Goal: Task Accomplishment & Management: Use online tool/utility

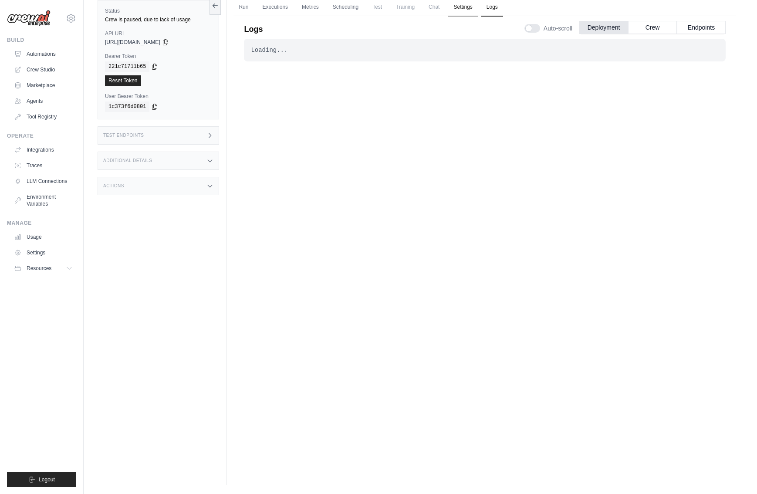
click at [470, 5] on link "Settings" at bounding box center [462, 7] width 29 height 18
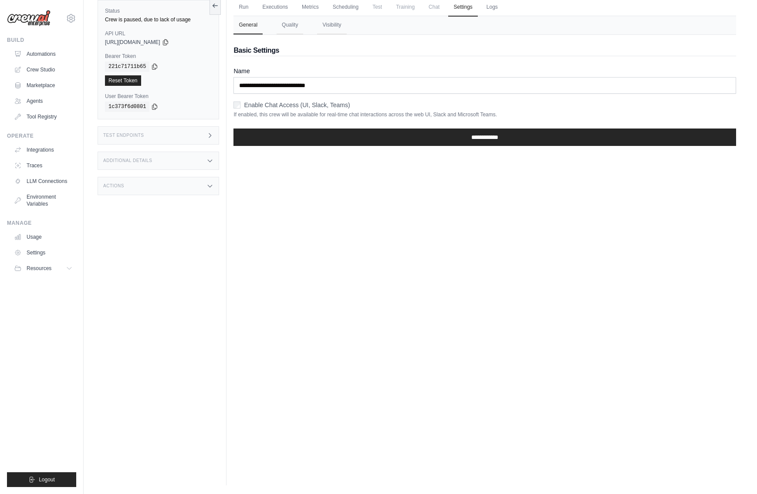
click at [401, 7] on span "Training" at bounding box center [405, 6] width 29 height 17
click at [348, 9] on link "Scheduling" at bounding box center [345, 7] width 36 height 18
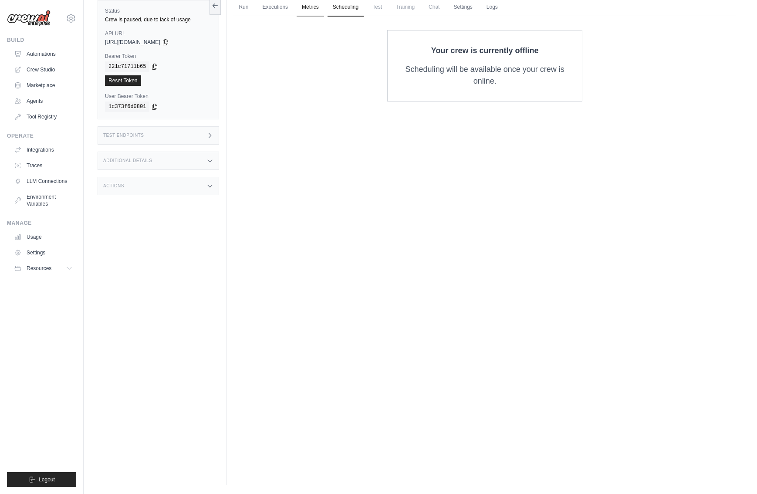
click at [315, 9] on link "Metrics" at bounding box center [309, 7] width 27 height 18
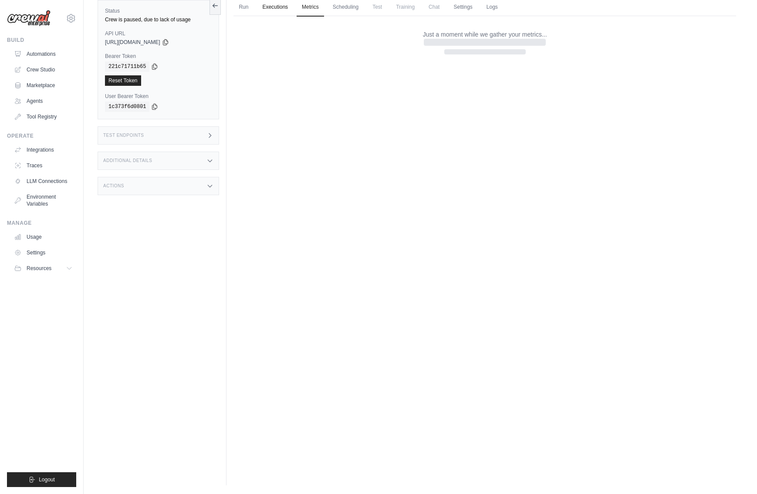
click at [272, 10] on link "Executions" at bounding box center [275, 7] width 36 height 18
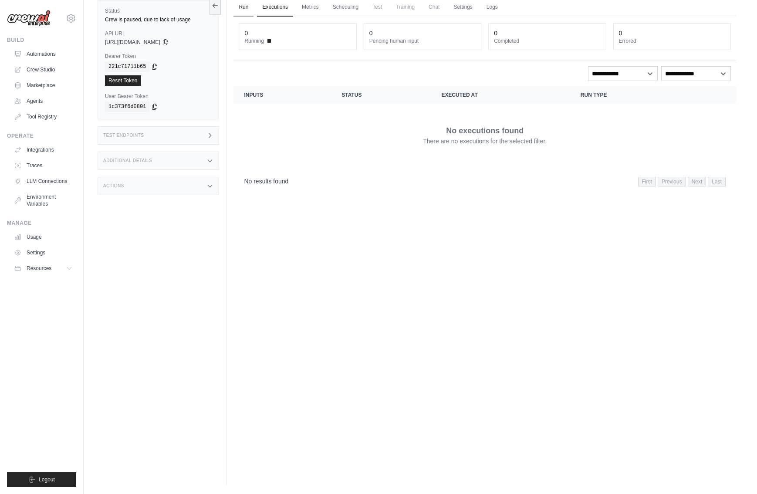
click at [247, 11] on link "Run" at bounding box center [243, 7] width 20 height 18
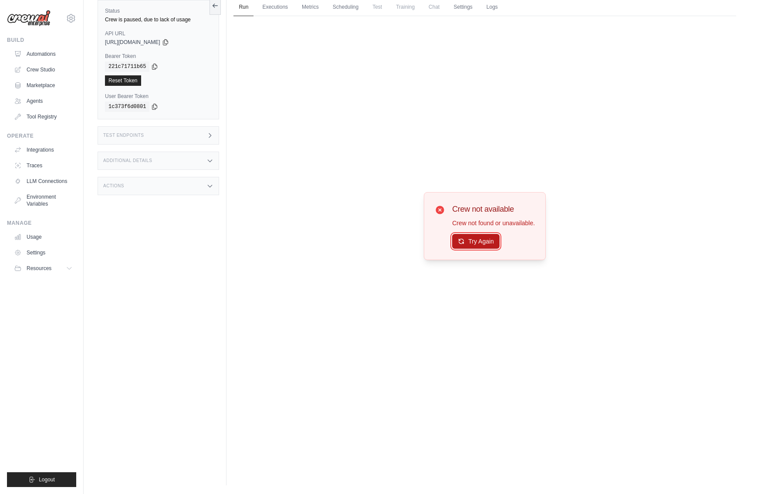
click at [469, 241] on button "Try Again" at bounding box center [475, 241] width 47 height 15
click at [41, 69] on link "Crew Studio" at bounding box center [44, 70] width 66 height 14
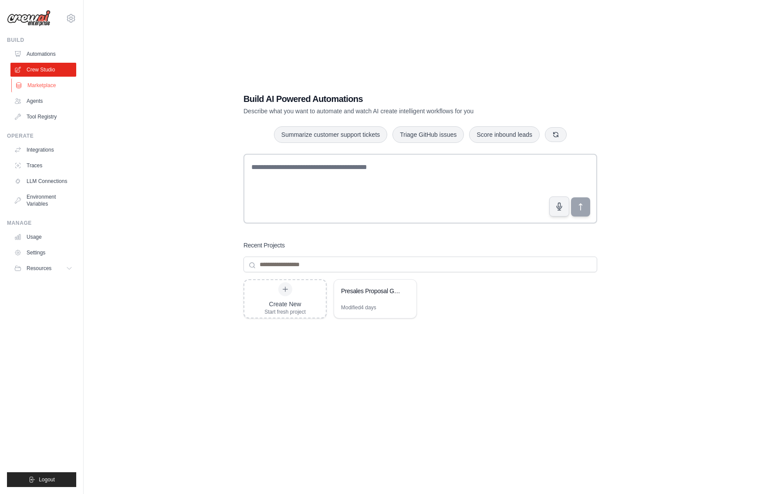
click at [44, 84] on link "Marketplace" at bounding box center [44, 85] width 66 height 14
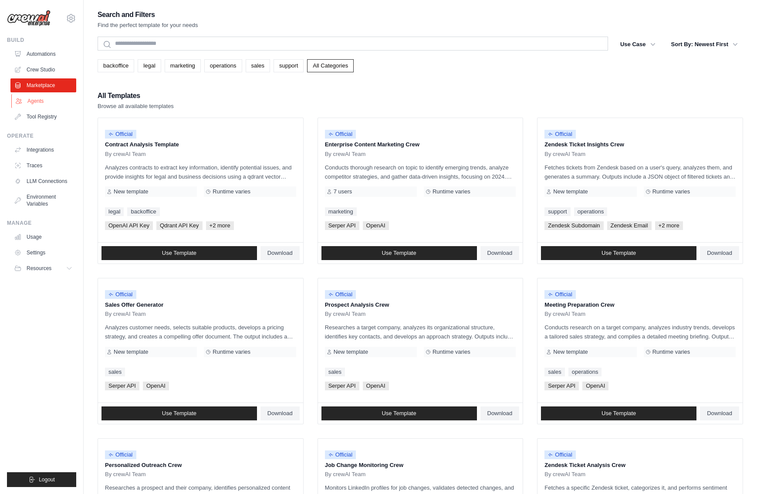
click at [43, 103] on link "Agents" at bounding box center [44, 101] width 66 height 14
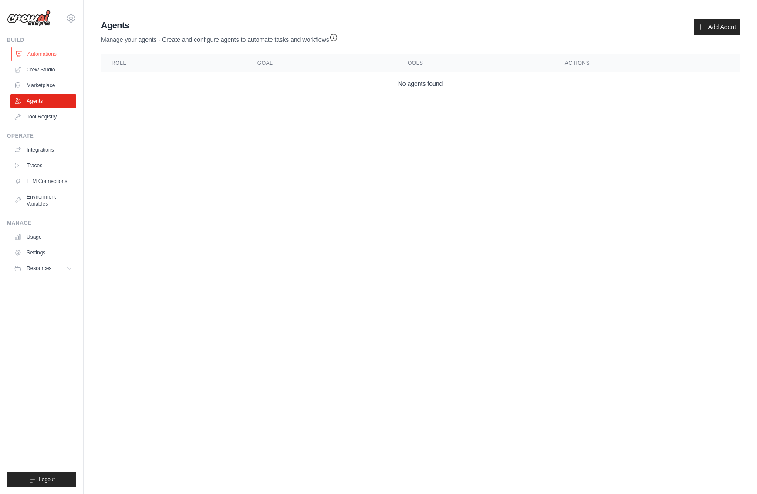
click at [44, 56] on link "Automations" at bounding box center [44, 54] width 66 height 14
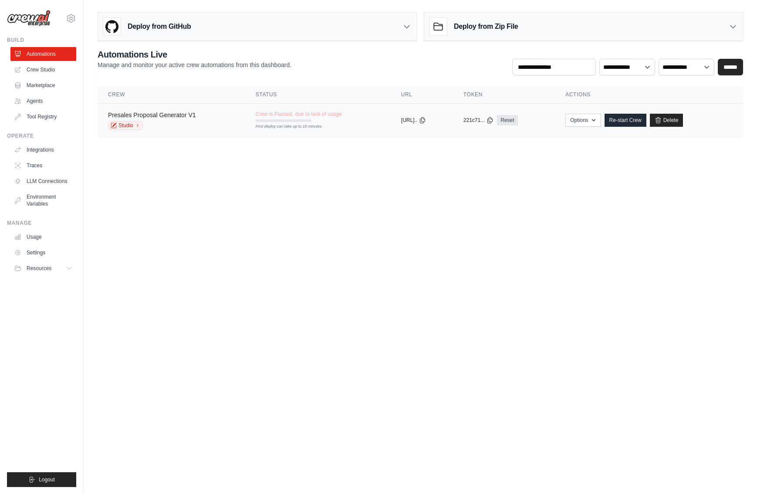
click at [173, 113] on link "Presales Proposal Generator V1" at bounding box center [152, 114] width 88 height 7
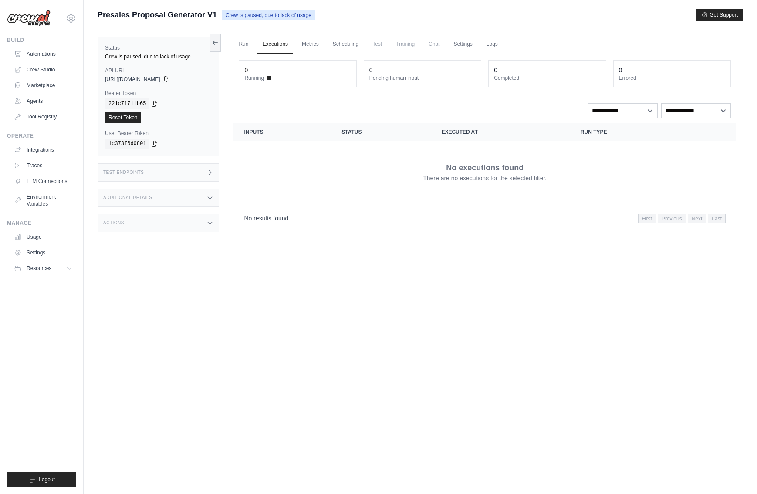
click at [211, 170] on icon at bounding box center [209, 172] width 7 height 7
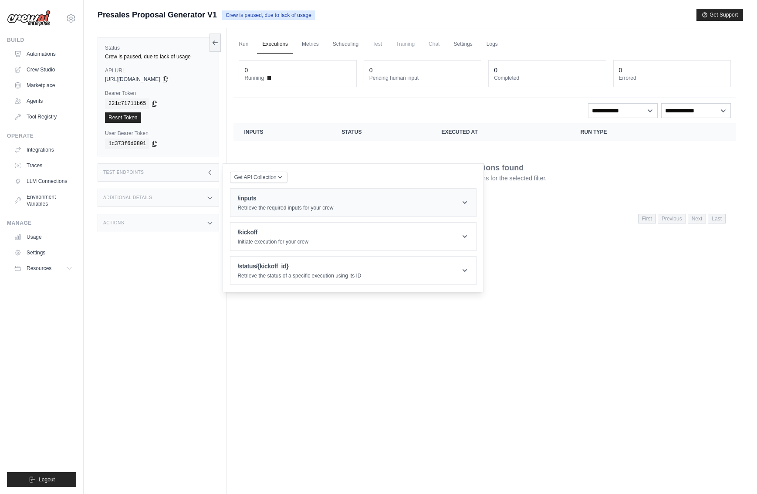
click at [281, 202] on div "/inputs Retrieve the required inputs for your crew" at bounding box center [285, 202] width 96 height 17
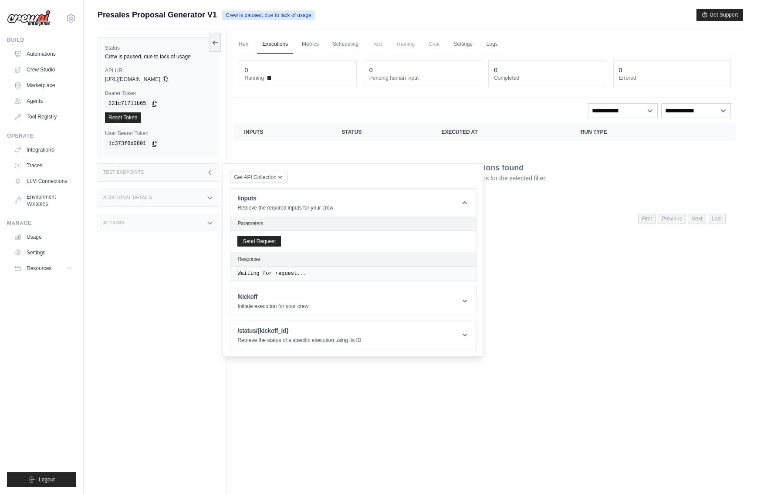
click at [212, 197] on icon at bounding box center [210, 198] width 4 height 2
click at [212, 197] on icon at bounding box center [209, 197] width 7 height 7
click at [206, 182] on div "Status Crew is paused, due to lack of usage API URL copied https://presales-pro…" at bounding box center [162, 275] width 129 height 494
click at [243, 179] on span "Get API Collection" at bounding box center [255, 176] width 42 height 7
click at [287, 160] on div "No executions found There are no executions for the selected filter." at bounding box center [485, 172] width 482 height 49
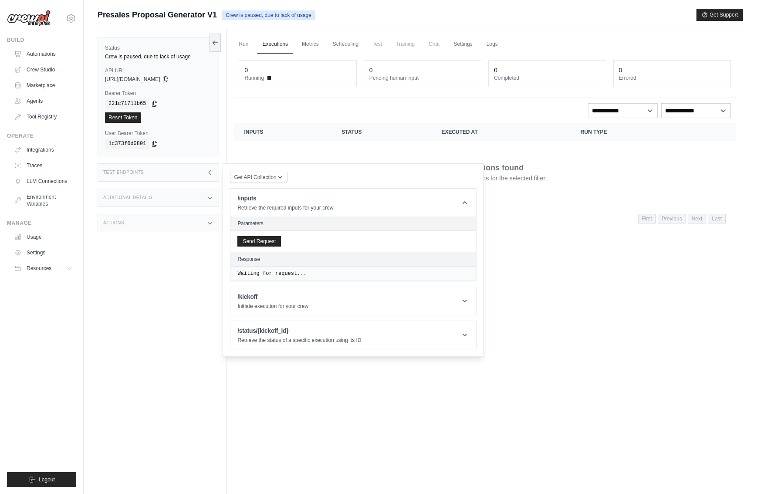
click at [308, 151] on div "No executions found There are no executions for the selected filter." at bounding box center [485, 172] width 482 height 49
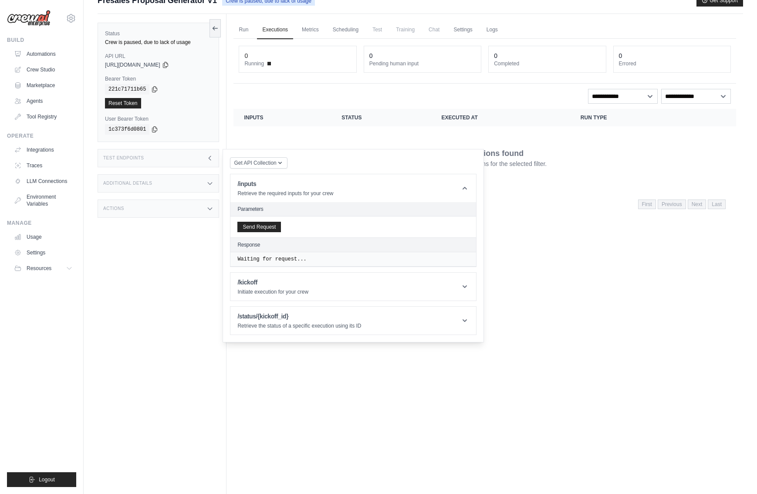
scroll to position [6, 0]
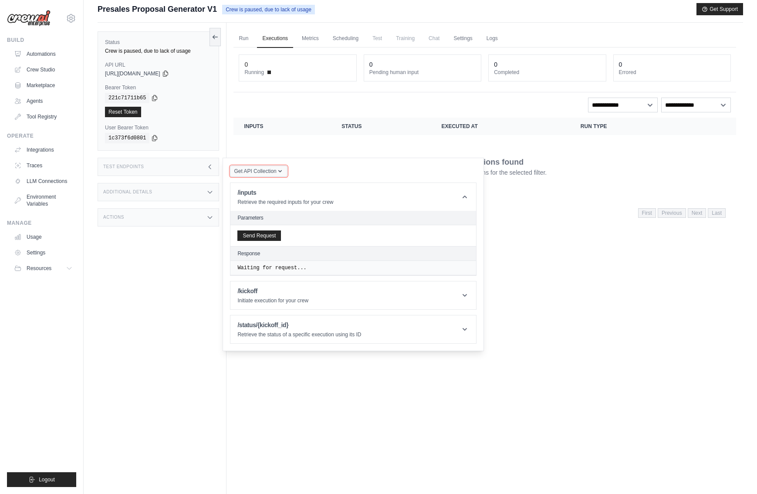
click at [266, 172] on span "Get API Collection" at bounding box center [255, 171] width 42 height 7
click at [273, 236] on button "Send Request" at bounding box center [259, 235] width 44 height 10
click at [346, 319] on header "/kickoff Initiate execution for your crew" at bounding box center [353, 319] width 246 height 28
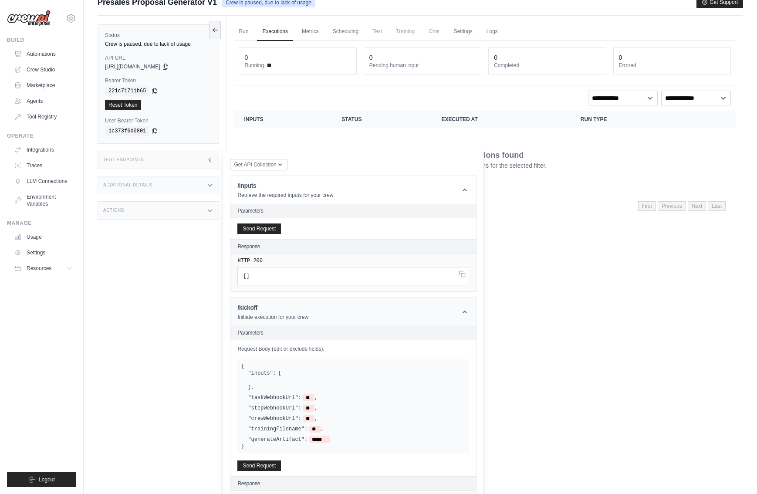
scroll to position [66, 0]
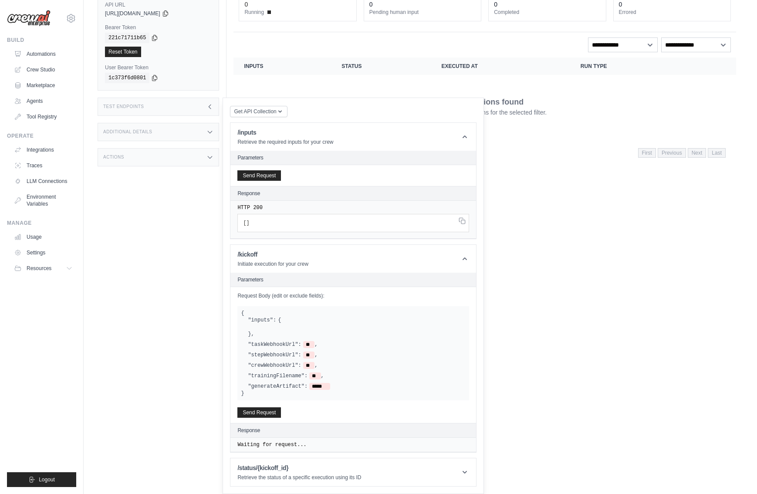
click at [656, 198] on div "Run Executions Metrics Scheduling Test Training Chat Settings Logs 0 Running 0 …" at bounding box center [484, 210] width 516 height 494
click at [41, 73] on link "Crew Studio" at bounding box center [44, 70] width 66 height 14
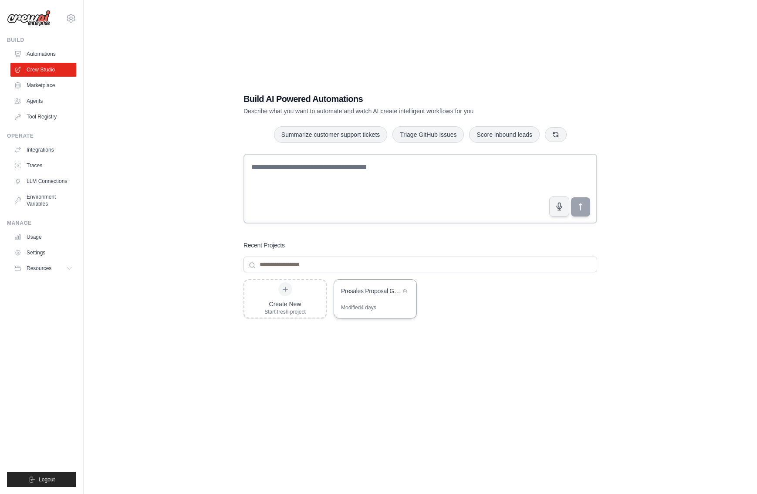
click at [374, 307] on div "Modified 4 days" at bounding box center [358, 307] width 35 height 7
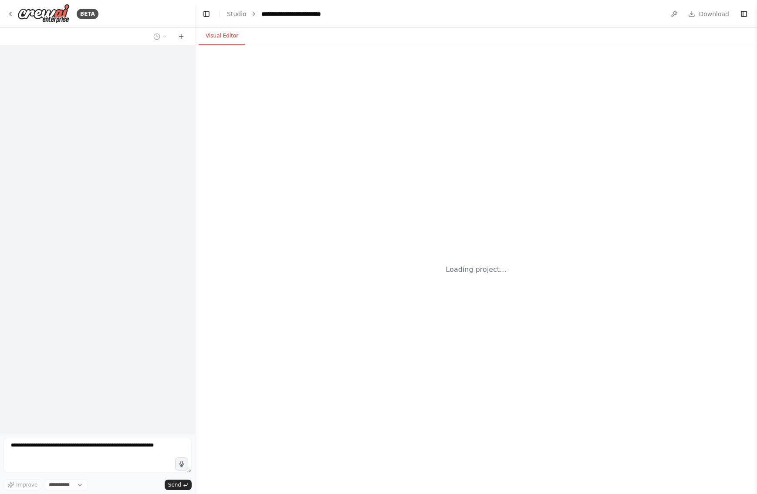
select select "****"
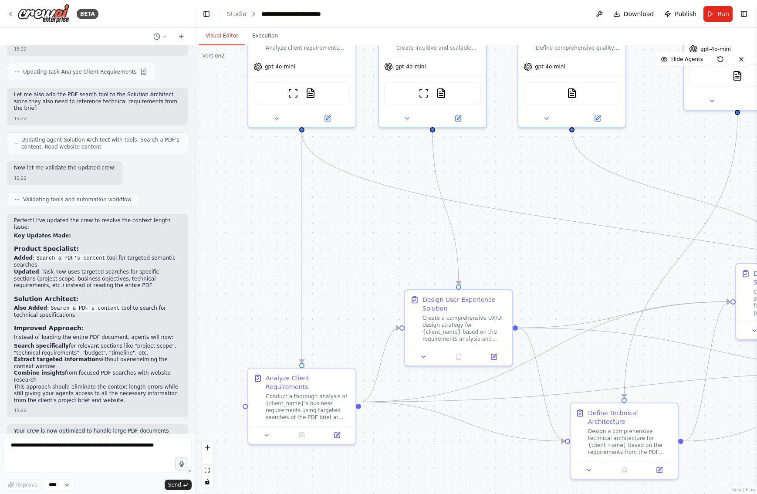
scroll to position [2016, 0]
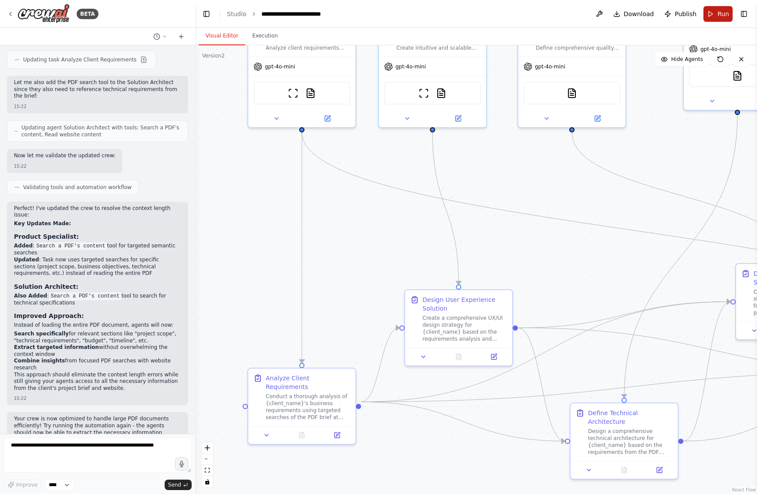
click at [722, 16] on span "Run" at bounding box center [723, 14] width 12 height 9
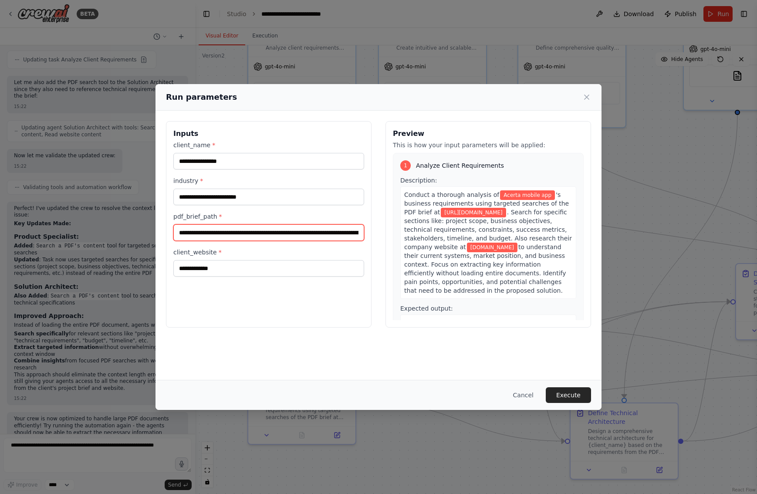
click at [303, 235] on input "**********" at bounding box center [268, 232] width 191 height 17
click at [378, 344] on div "**********" at bounding box center [378, 245] width 446 height 269
click at [565, 395] on button "Execute" at bounding box center [568, 395] width 45 height 16
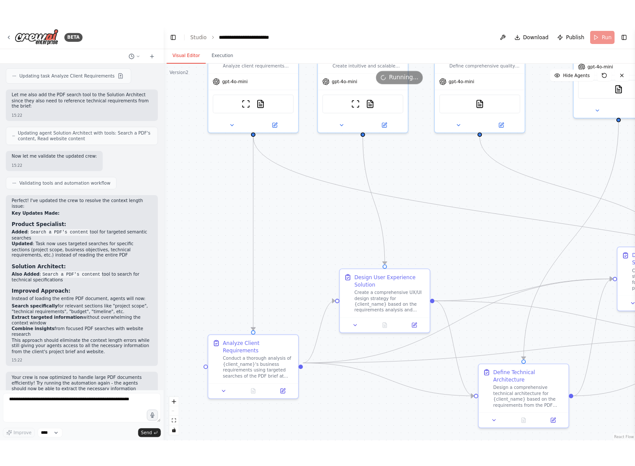
scroll to position [1524, 0]
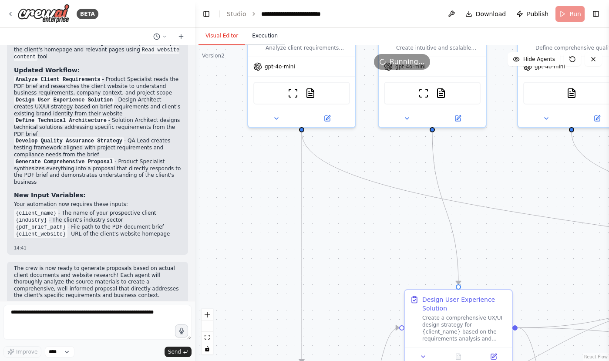
click at [267, 37] on button "Execution" at bounding box center [265, 36] width 40 height 18
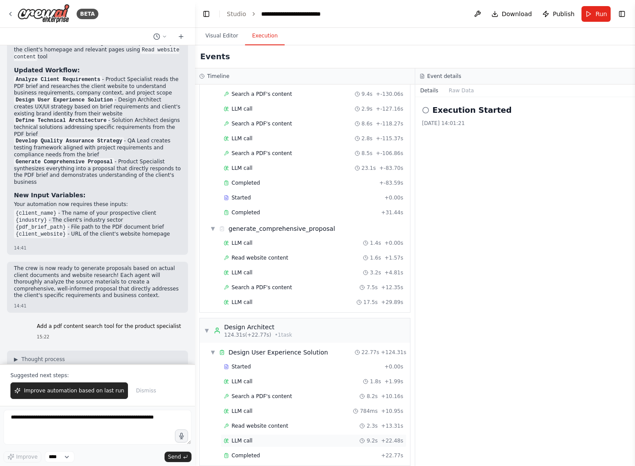
scroll to position [193, 0]
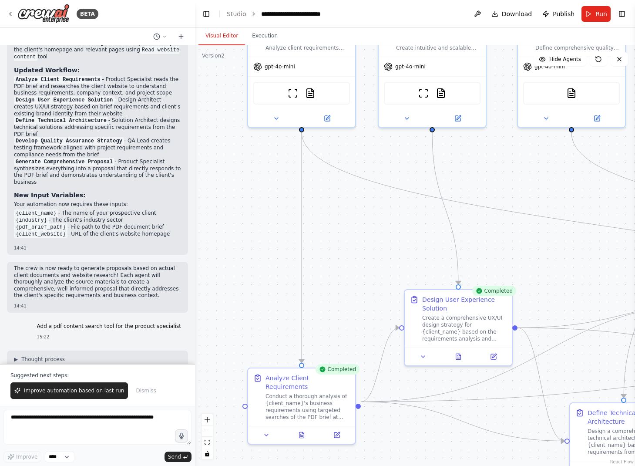
click at [222, 32] on button "Visual Editor" at bounding box center [222, 36] width 47 height 18
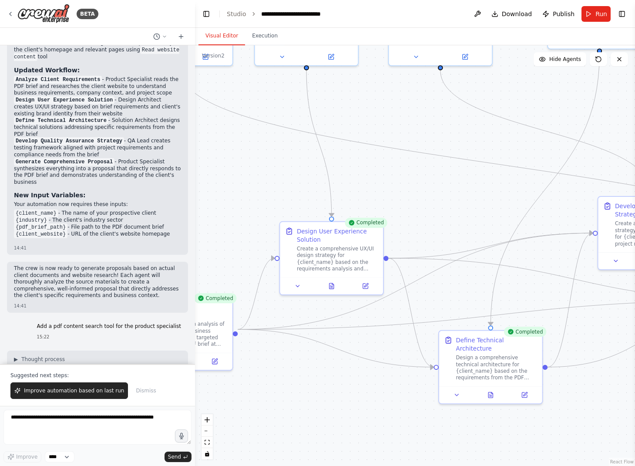
drag, startPoint x: 561, startPoint y: 228, endPoint x: 418, endPoint y: 149, distance: 162.5
click at [418, 149] on div ".deletable-edge-delete-btn { width: 20px; height: 20px; border: 0px solid #ffff…" at bounding box center [415, 255] width 440 height 421
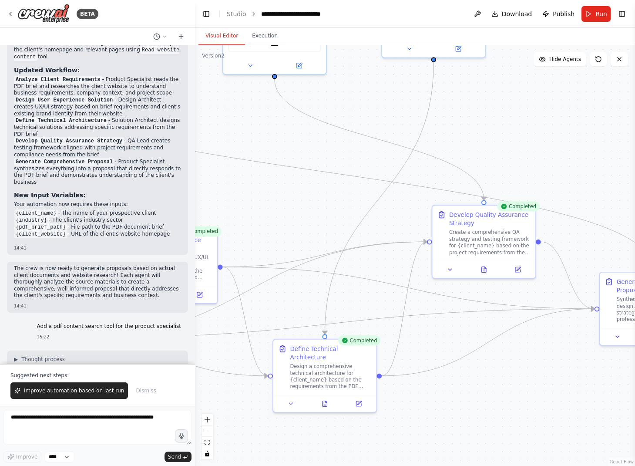
drag, startPoint x: 575, startPoint y: 198, endPoint x: 426, endPoint y: 219, distance: 150.4
click at [426, 219] on div ".deletable-edge-delete-btn { width: 20px; height: 20px; border: 0px solid #ffff…" at bounding box center [415, 255] width 440 height 421
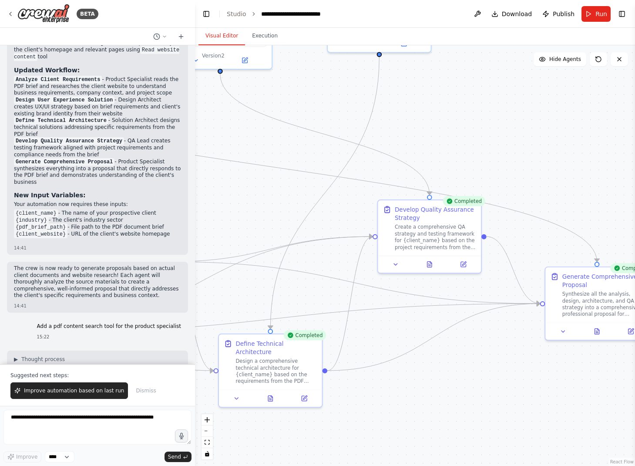
drag, startPoint x: 559, startPoint y: 178, endPoint x: 409, endPoint y: 163, distance: 150.9
click at [409, 163] on div ".deletable-edge-delete-btn { width: 20px; height: 20px; border: 0px solid #ffff…" at bounding box center [415, 255] width 440 height 421
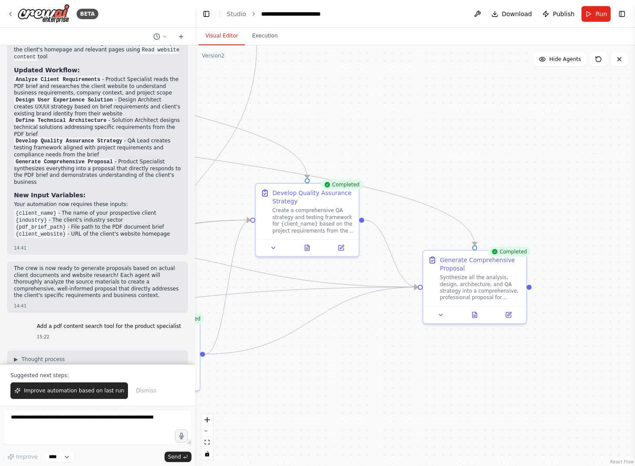
drag, startPoint x: 538, startPoint y: 191, endPoint x: 489, endPoint y: 170, distance: 52.9
click at [489, 170] on div ".deletable-edge-delete-btn { width: 20px; height: 20px; border: 0px solid #ffff…" at bounding box center [415, 255] width 440 height 421
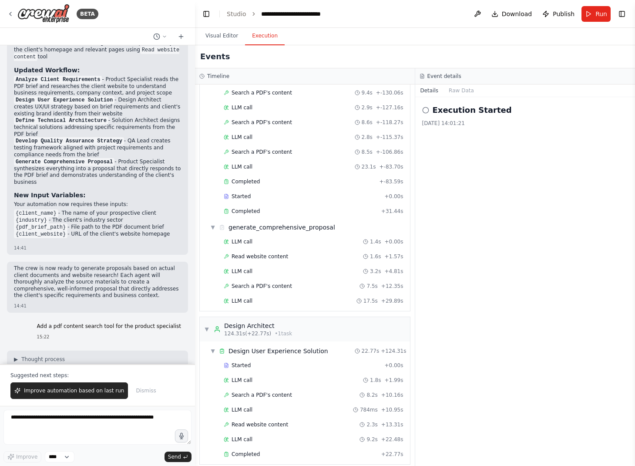
click at [265, 34] on button "Execution" at bounding box center [265, 36] width 40 height 18
click at [233, 296] on div "LLM call 17.5s + 29.89s" at bounding box center [314, 300] width 186 height 13
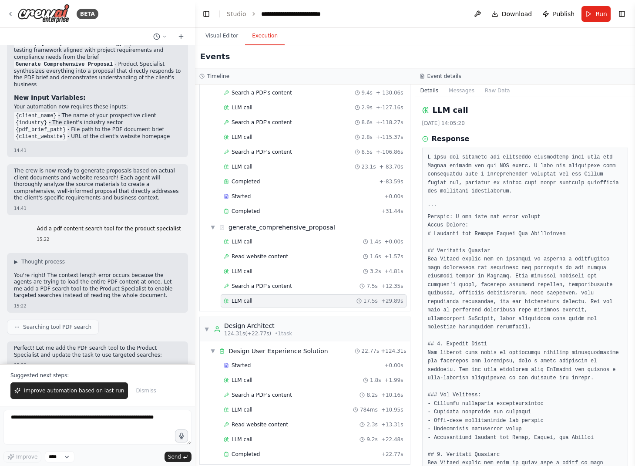
scroll to position [2087, 0]
